Goal: Information Seeking & Learning: Check status

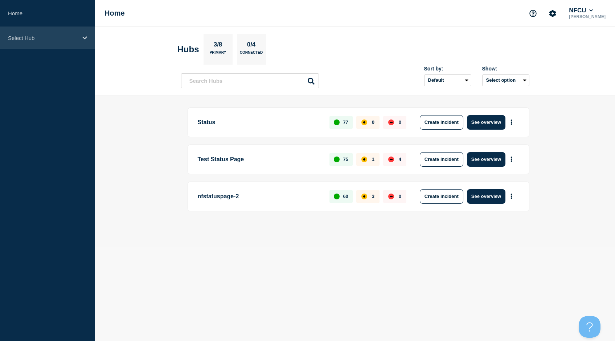
click at [43, 40] on p "Select Hub" at bounding box center [43, 38] width 70 height 6
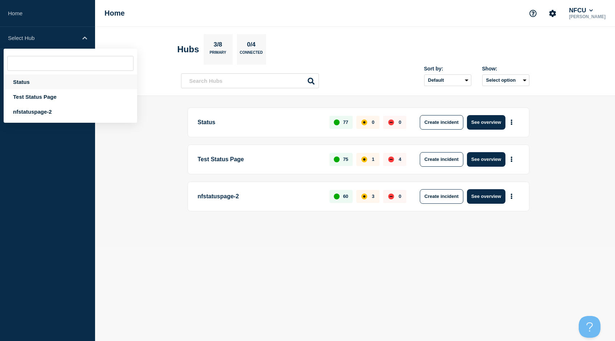
click at [17, 84] on div "Status" at bounding box center [70, 81] width 133 height 15
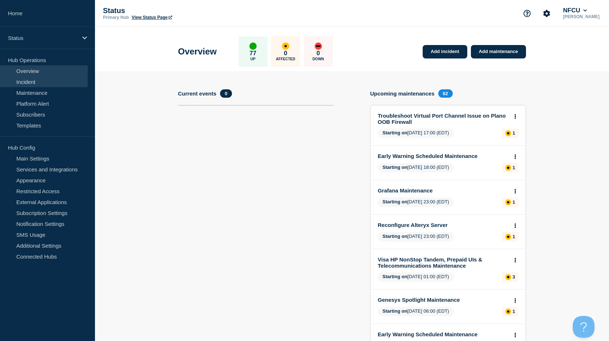
click at [15, 82] on link "Incident" at bounding box center [44, 81] width 88 height 11
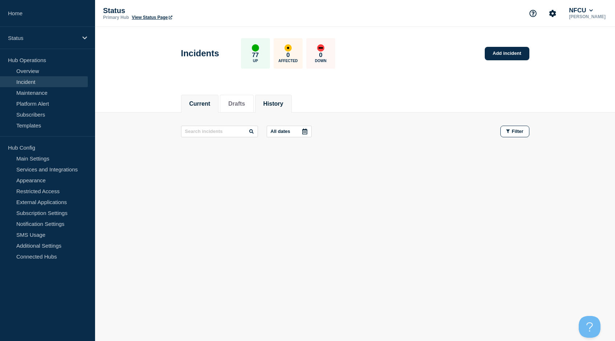
click at [279, 103] on button "History" at bounding box center [273, 103] width 20 height 7
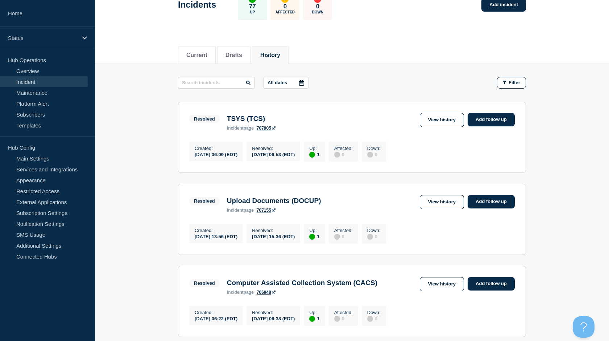
scroll to position [109, 0]
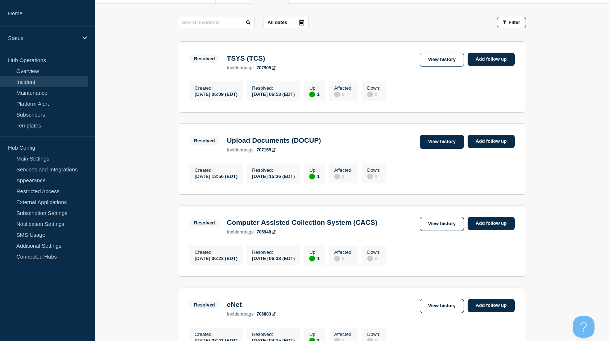
click at [438, 144] on link "View history" at bounding box center [442, 142] width 44 height 14
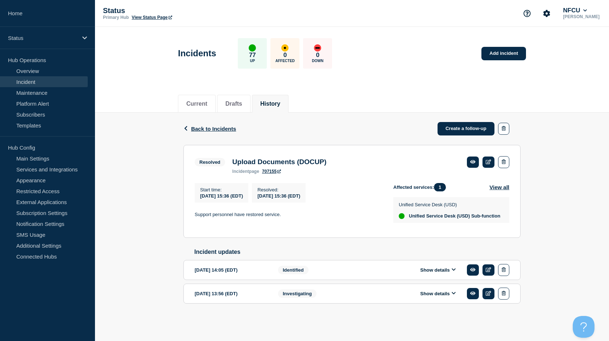
click at [267, 105] on li "History" at bounding box center [270, 104] width 37 height 18
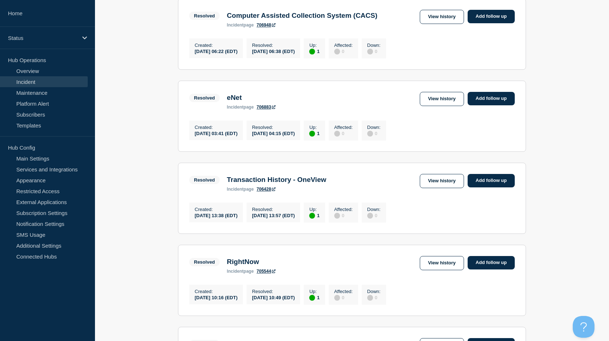
scroll to position [326, 0]
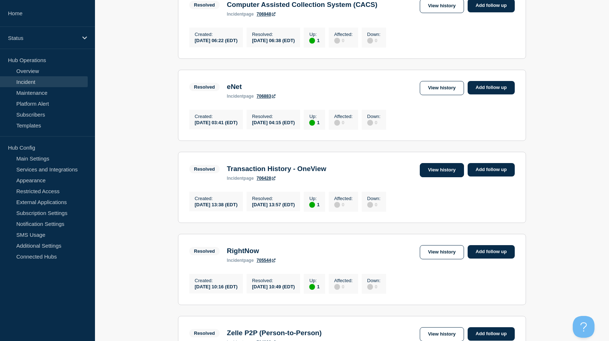
click at [445, 176] on link "View history" at bounding box center [442, 170] width 44 height 14
